Goal: Use online tool/utility: Utilize a website feature to perform a specific function

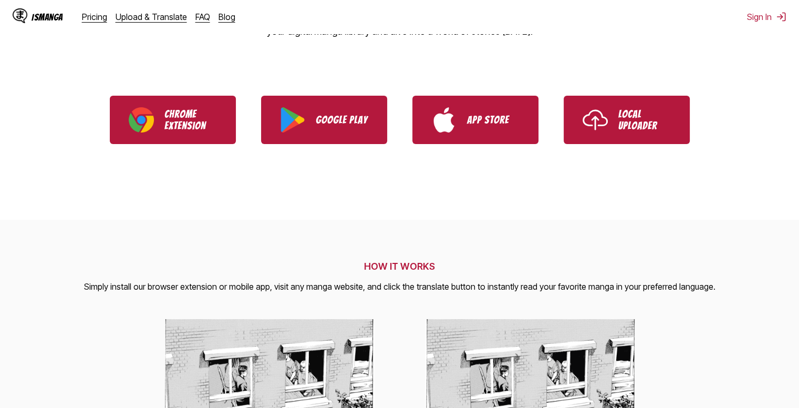
scroll to position [222, 0]
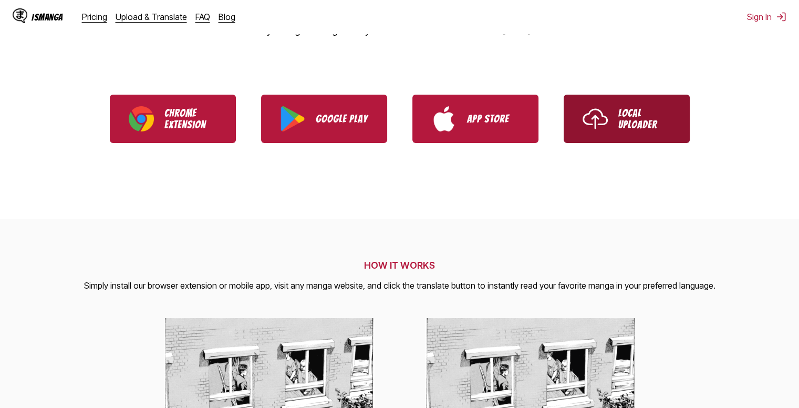
click at [618, 105] on link "Local Uploader" at bounding box center [627, 119] width 126 height 48
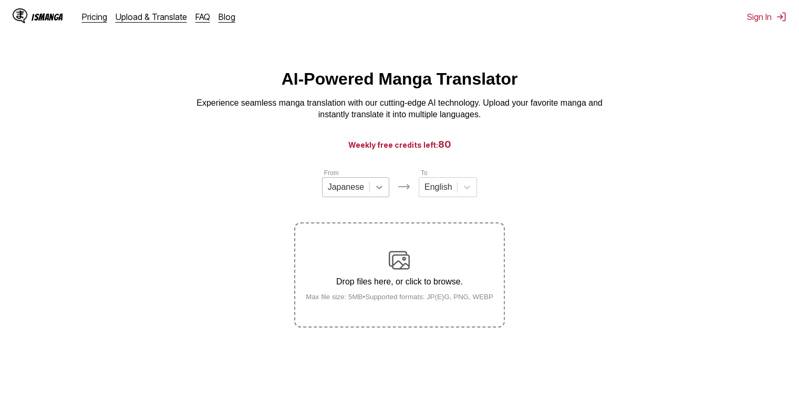
click at [380, 192] on icon at bounding box center [379, 187] width 11 height 11
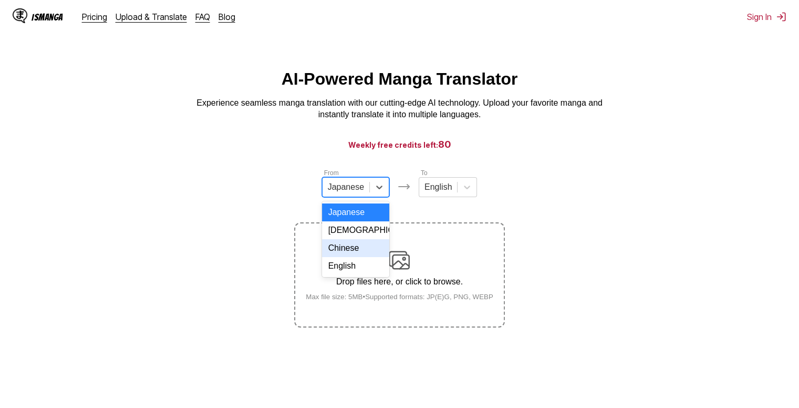
click at [356, 257] on div "Chinese" at bounding box center [355, 248] width 67 height 18
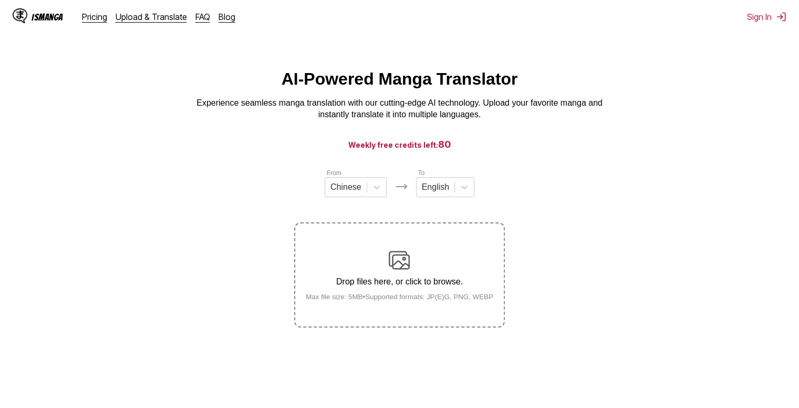
click at [394, 260] on img at bounding box center [399, 260] width 21 height 21
click at [0, 0] on input "Drop files here, or click to browse. Max file size: 5MB • Supported formats: JP…" at bounding box center [0, 0] width 0 height 0
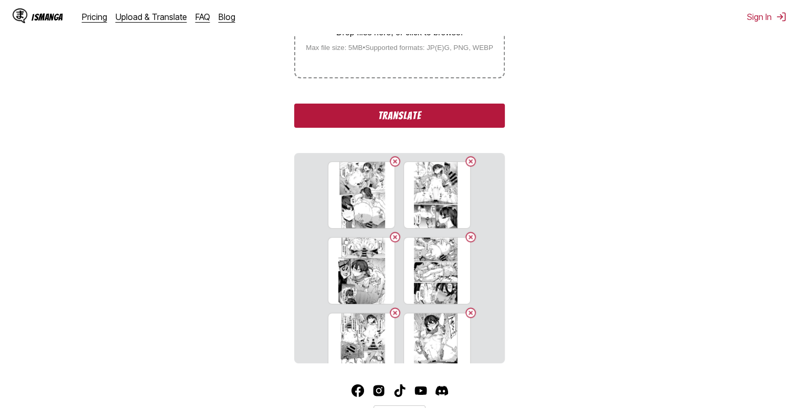
scroll to position [250, 0]
click at [420, 109] on button "Translate" at bounding box center [399, 115] width 210 height 24
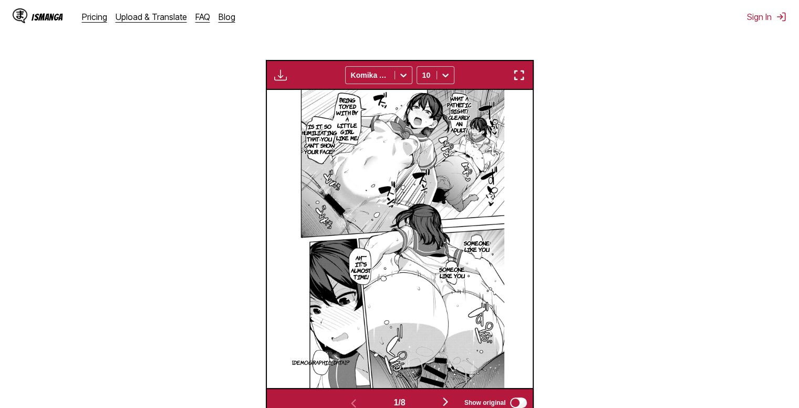
scroll to position [439, 0]
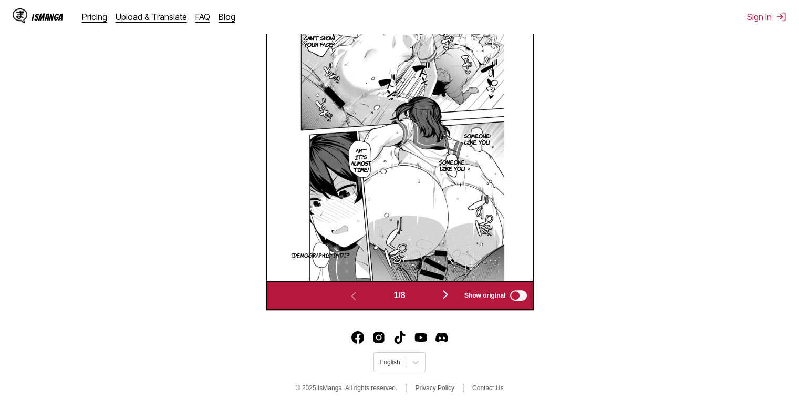
click at [443, 289] on img "button" at bounding box center [445, 294] width 13 height 13
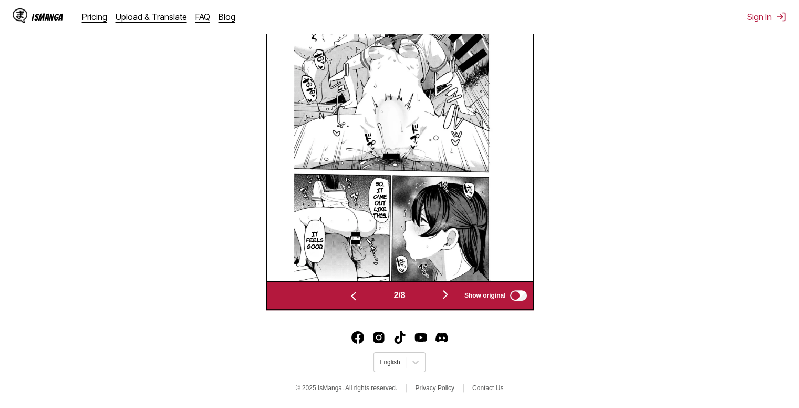
click at [447, 293] on img "button" at bounding box center [445, 294] width 13 height 13
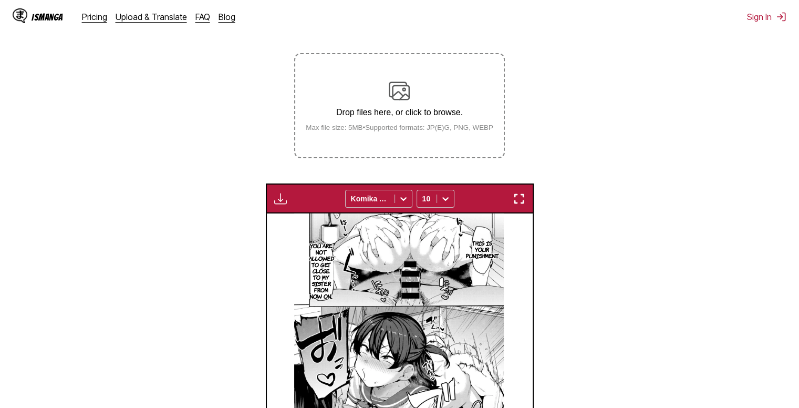
scroll to position [401, 0]
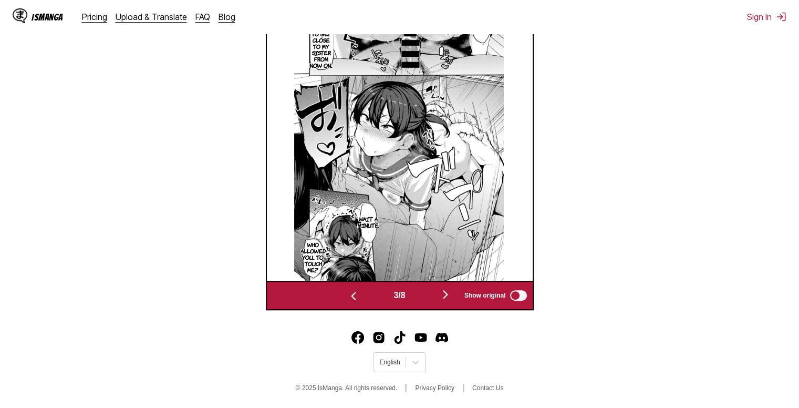
click at [349, 299] on img "button" at bounding box center [353, 295] width 13 height 13
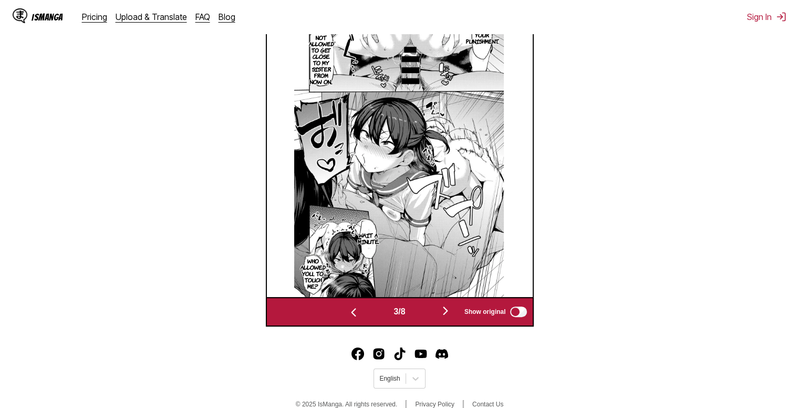
scroll to position [0, 266]
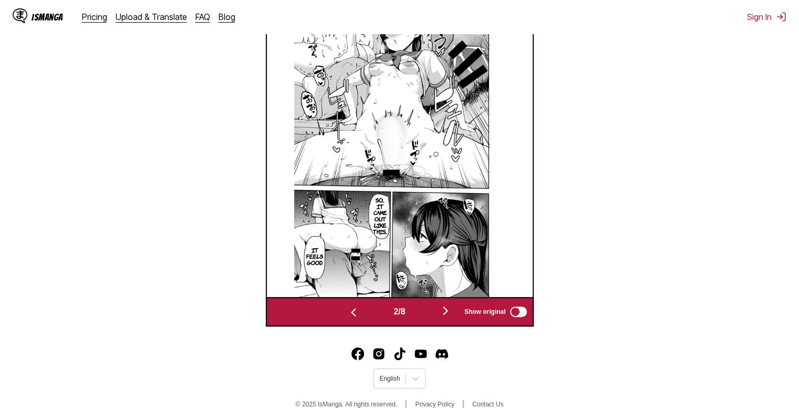
click at [349, 299] on div "2 / 8 Show original" at bounding box center [400, 312] width 268 height 30
click at [356, 311] on img "button" at bounding box center [353, 312] width 13 height 13
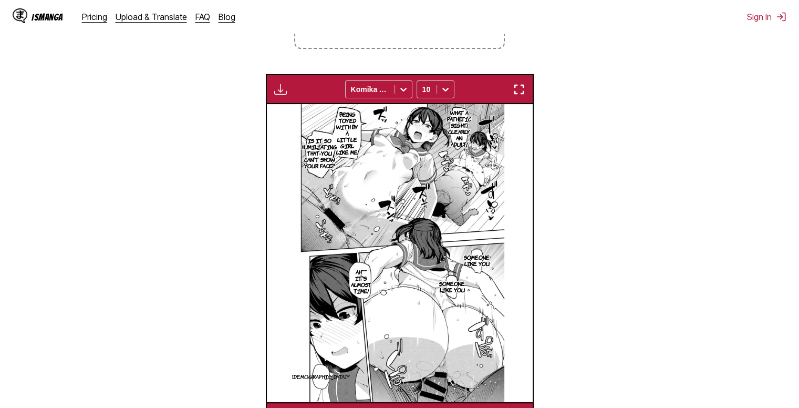
scroll to position [316, 0]
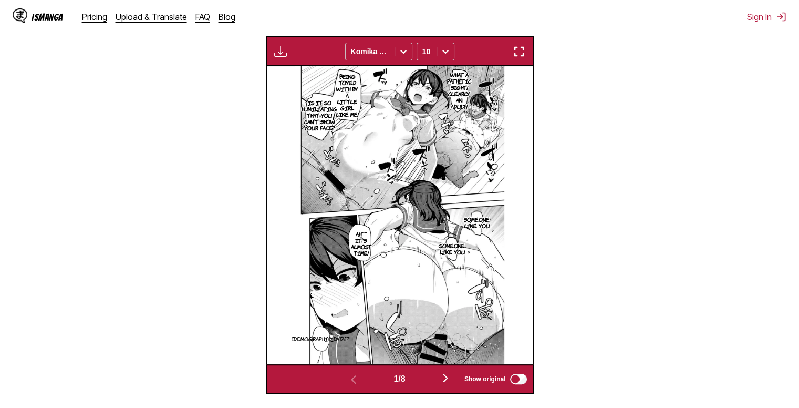
click at [448, 378] on img "button" at bounding box center [445, 377] width 13 height 13
